Goal: Browse casually: Explore the website without a specific task or goal

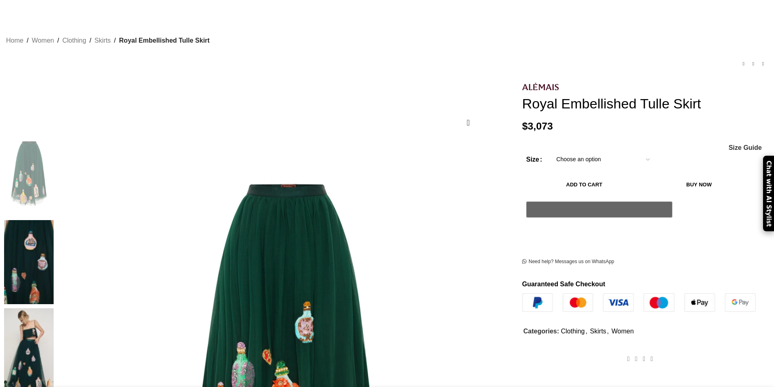
scroll to position [0, 86]
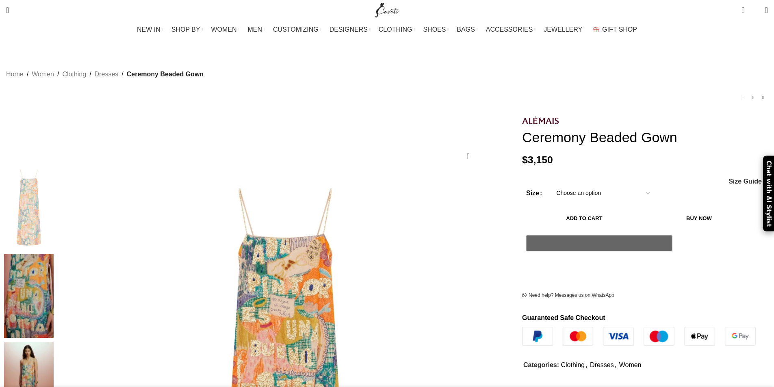
scroll to position [122, 0]
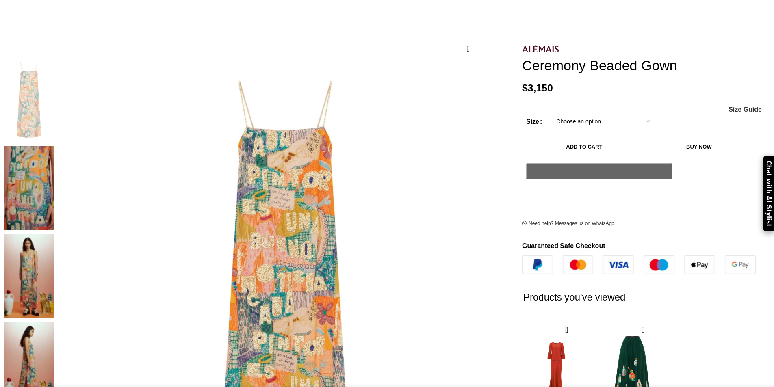
click at [54, 235] on img at bounding box center [29, 277] width 50 height 85
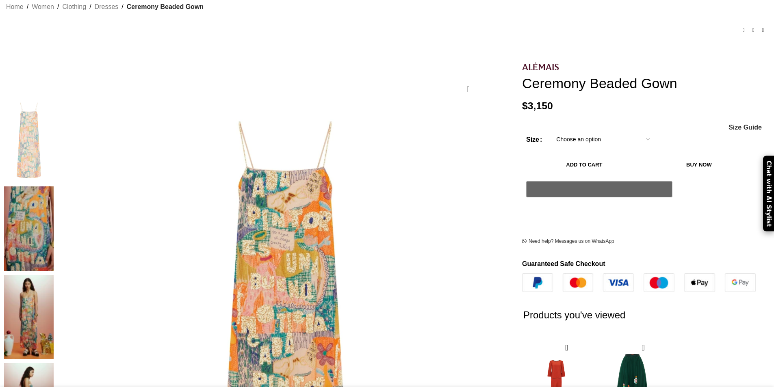
click at [54, 275] on img at bounding box center [29, 317] width 50 height 85
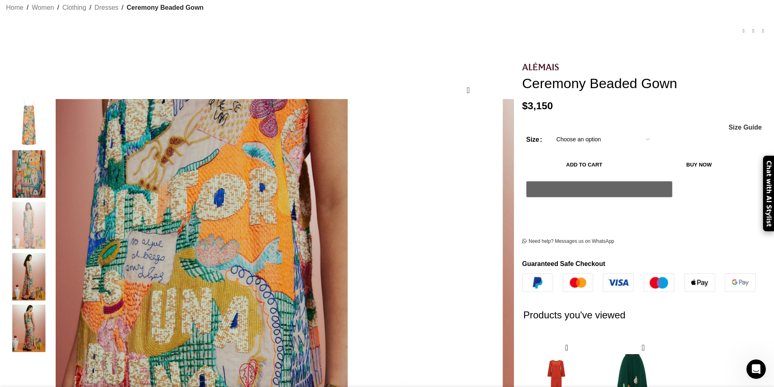
scroll to position [0, 0]
